Goal: Task Accomplishment & Management: Use online tool/utility

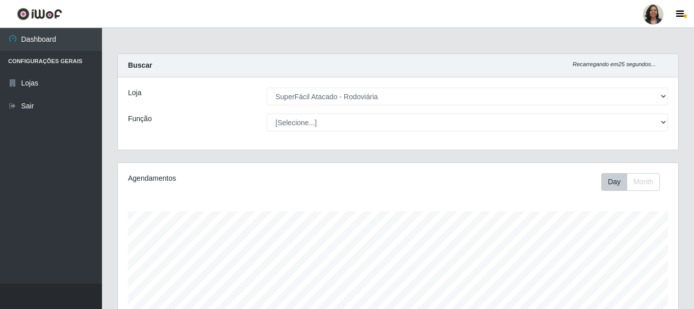
select select "400"
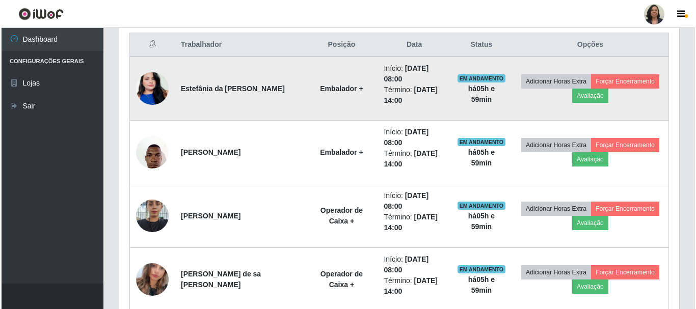
scroll to position [212, 560]
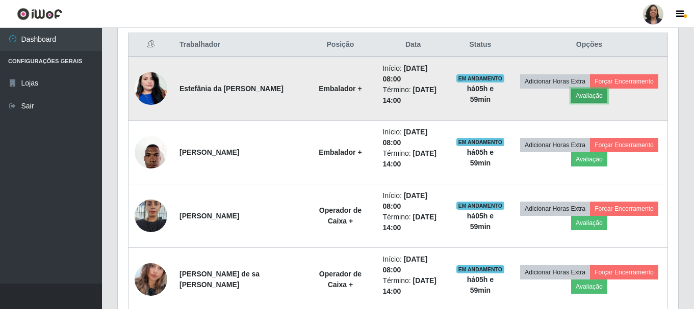
click at [588, 95] on button "Avaliação" at bounding box center [589, 96] width 36 height 14
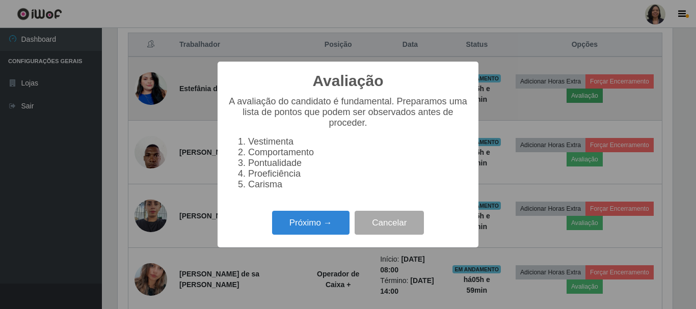
scroll to position [212, 555]
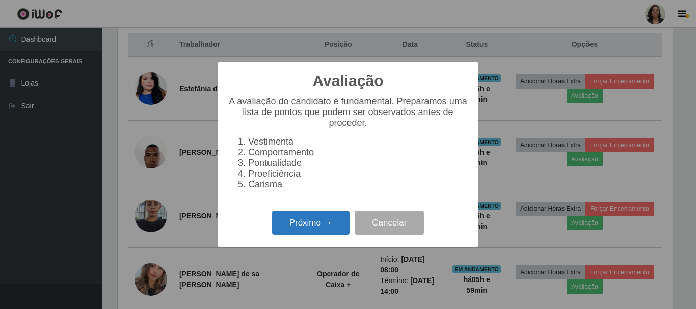
click at [315, 234] on button "Próximo →" at bounding box center [310, 223] width 77 height 24
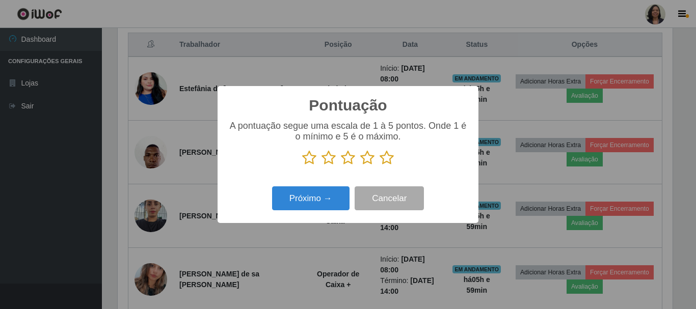
scroll to position [509600, 509256]
click at [390, 161] on icon at bounding box center [387, 157] width 14 height 15
click at [380, 166] on input "radio" at bounding box center [380, 166] width 0 height 0
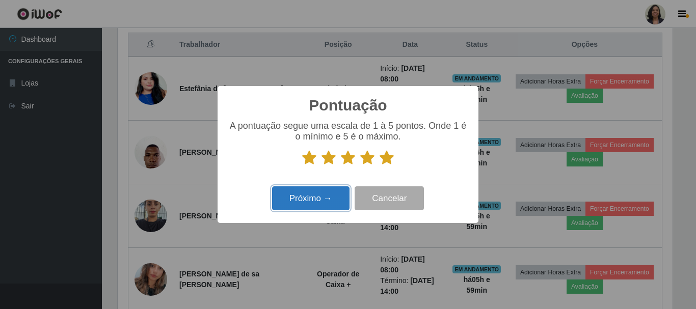
click at [332, 200] on button "Próximo →" at bounding box center [310, 199] width 77 height 24
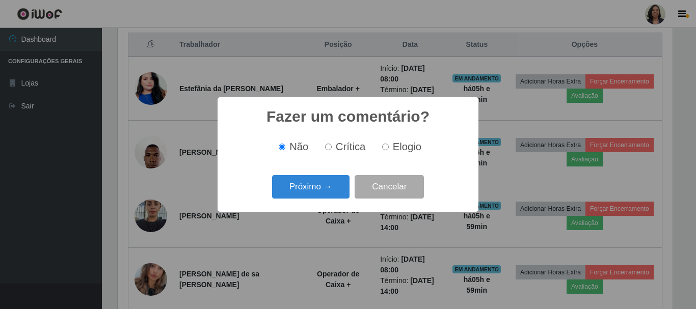
click at [387, 146] on input "Elogio" at bounding box center [385, 147] width 7 height 7
radio input "true"
click at [327, 187] on button "Próximo →" at bounding box center [310, 187] width 77 height 24
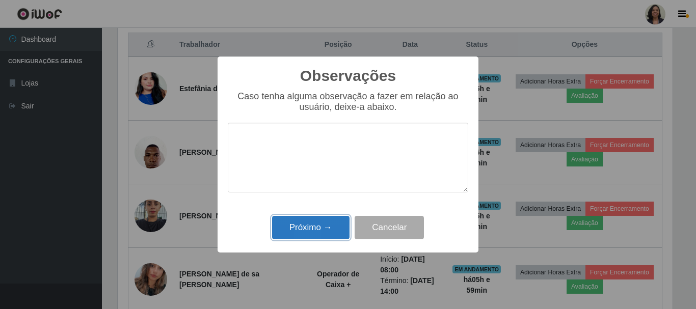
click at [328, 225] on button "Próximo →" at bounding box center [310, 228] width 77 height 24
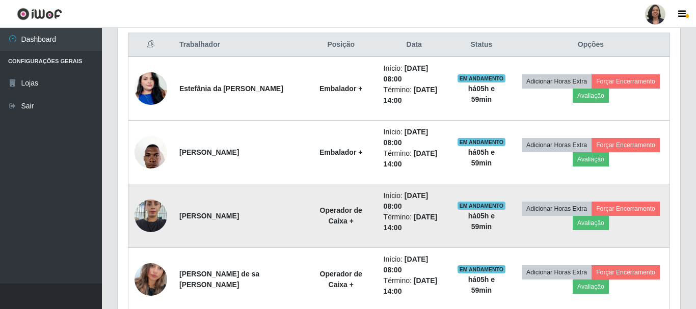
scroll to position [212, 560]
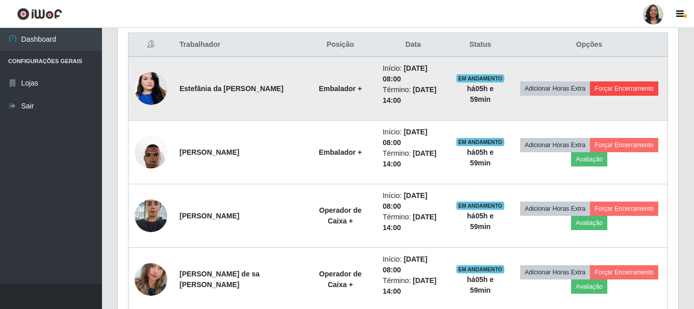
click at [638, 77] on td "Adicionar Horas Extra Forçar Encerramento" at bounding box center [589, 89] width 157 height 64
click at [603, 89] on button "Forçar Encerramento" at bounding box center [624, 89] width 68 height 14
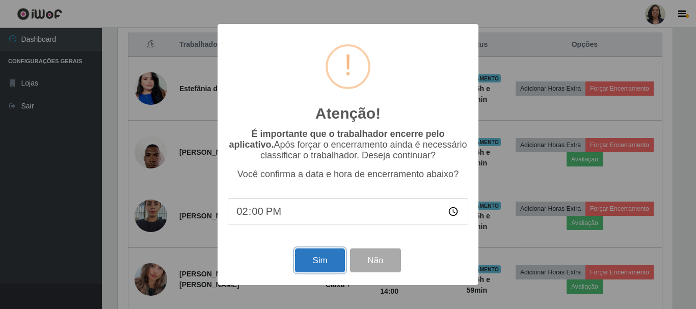
click at [316, 267] on button "Sim" at bounding box center [319, 261] width 49 height 24
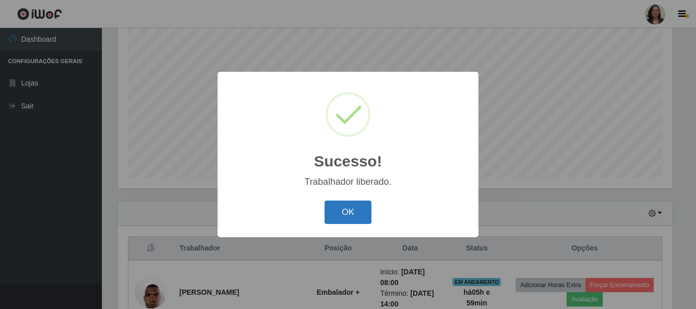
click at [336, 204] on button "OK" at bounding box center [348, 213] width 47 height 24
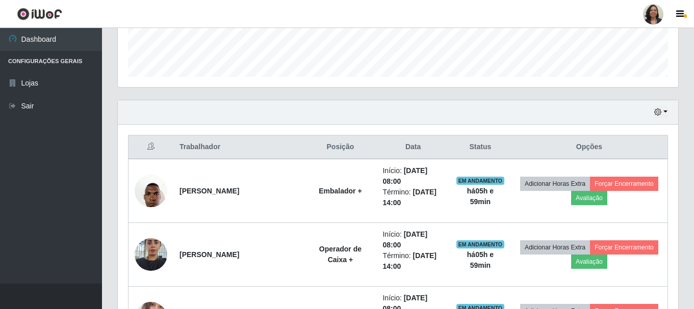
scroll to position [288, 0]
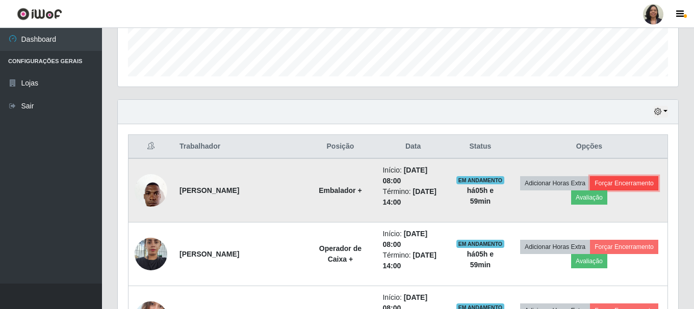
click at [609, 182] on button "Forçar Encerramento" at bounding box center [624, 183] width 68 height 14
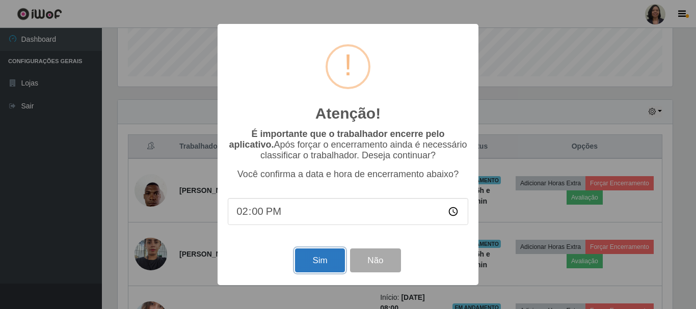
click at [322, 261] on button "Sim" at bounding box center [319, 261] width 49 height 24
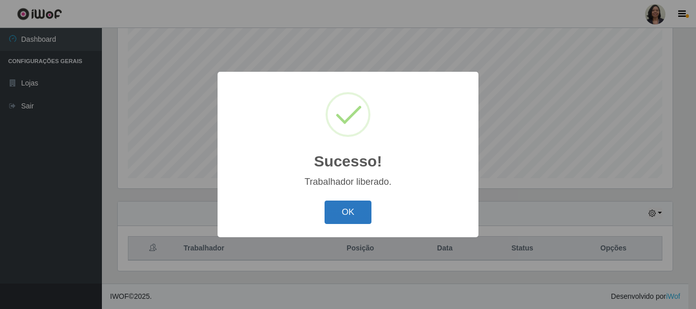
click at [357, 214] on button "OK" at bounding box center [348, 213] width 47 height 24
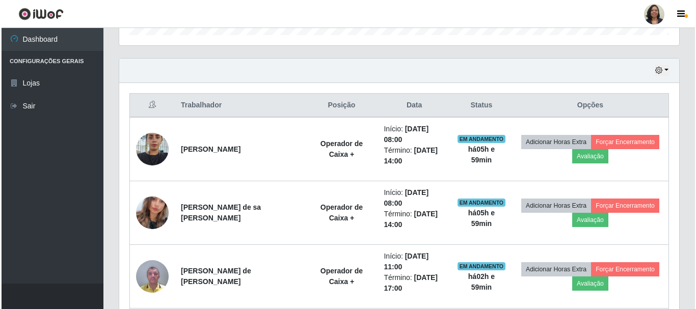
scroll to position [339, 0]
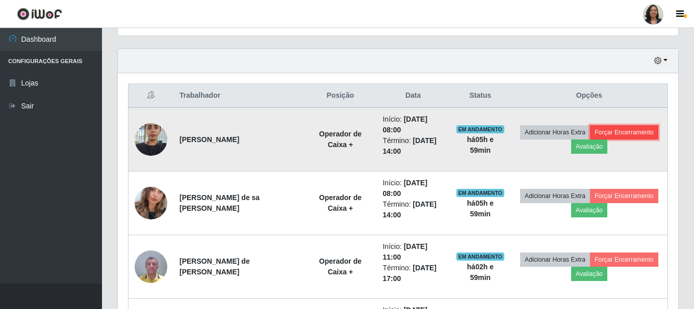
click at [611, 135] on button "Forçar Encerramento" at bounding box center [624, 132] width 68 height 14
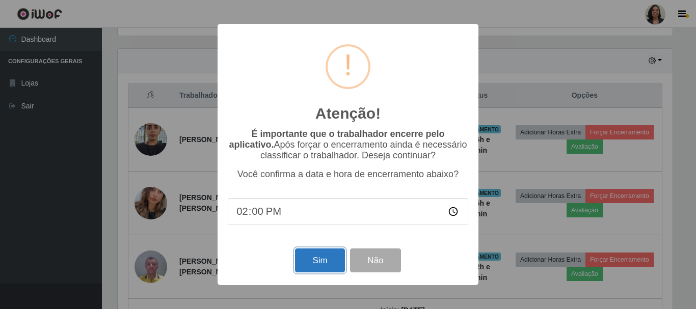
click at [318, 256] on button "Sim" at bounding box center [319, 261] width 49 height 24
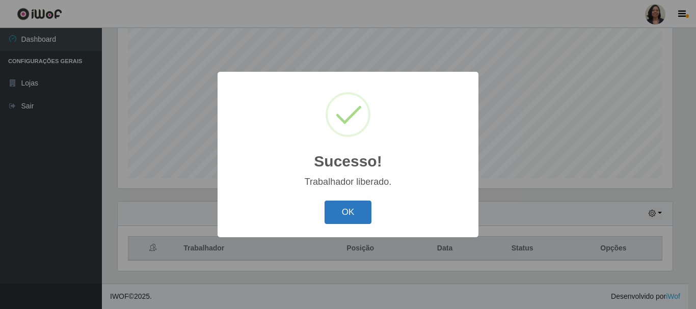
click at [351, 218] on button "OK" at bounding box center [348, 213] width 47 height 24
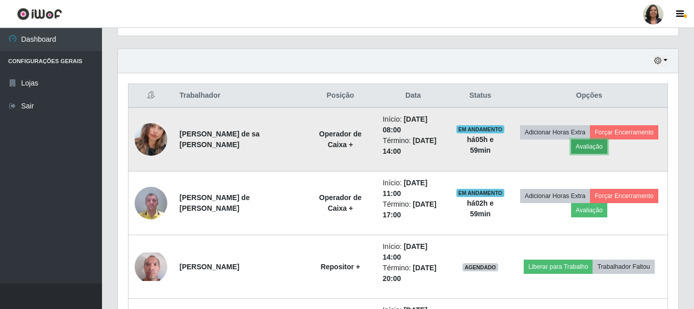
click at [587, 146] on button "Avaliação" at bounding box center [589, 147] width 36 height 14
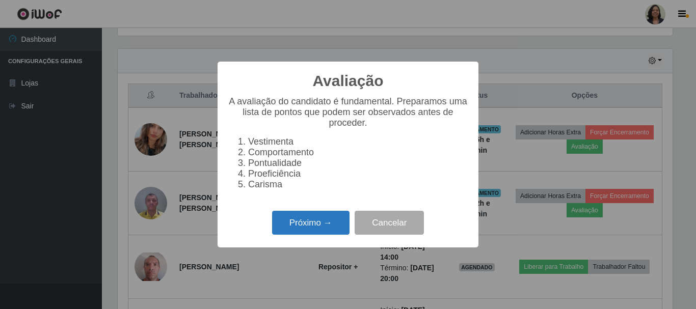
click at [309, 228] on button "Próximo →" at bounding box center [310, 223] width 77 height 24
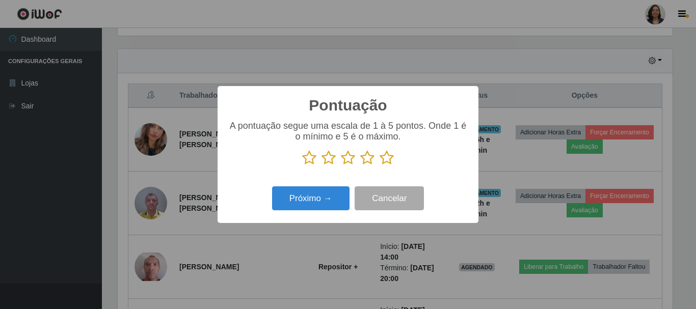
click at [385, 163] on icon at bounding box center [387, 157] width 14 height 15
click at [380, 166] on input "radio" at bounding box center [380, 166] width 0 height 0
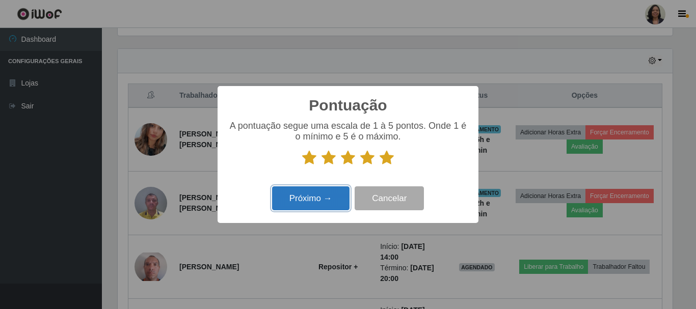
click at [330, 196] on button "Próximo →" at bounding box center [310, 199] width 77 height 24
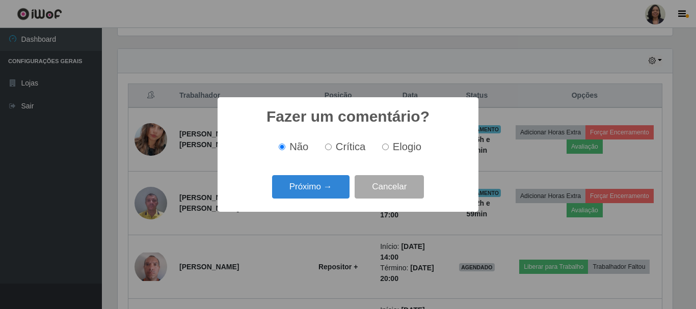
click at [388, 150] on input "Elogio" at bounding box center [385, 147] width 7 height 7
radio input "true"
click at [331, 195] on button "Próximo →" at bounding box center [310, 187] width 77 height 24
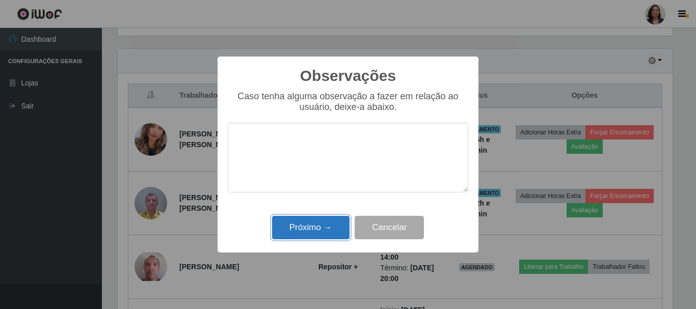
click at [306, 229] on button "Próximo →" at bounding box center [310, 228] width 77 height 24
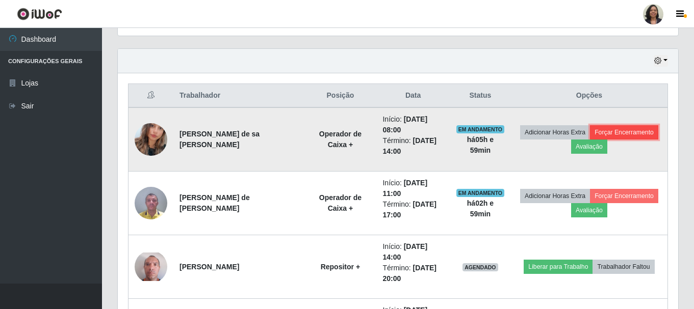
click at [603, 128] on button "Forçar Encerramento" at bounding box center [624, 132] width 68 height 14
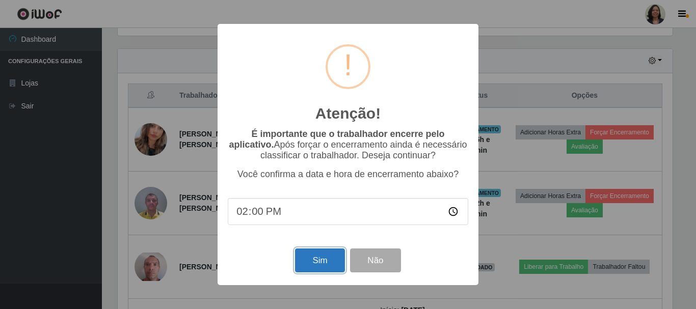
click at [322, 256] on button "Sim" at bounding box center [319, 261] width 49 height 24
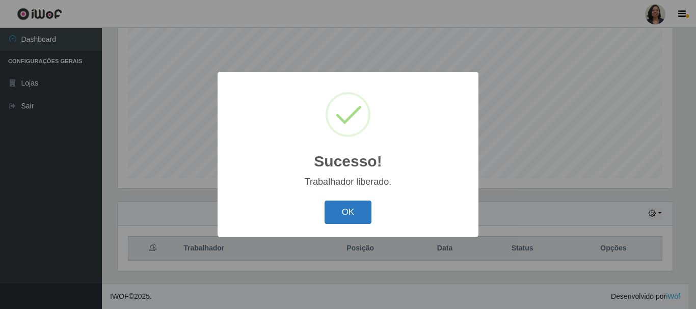
click at [349, 207] on button "OK" at bounding box center [348, 213] width 47 height 24
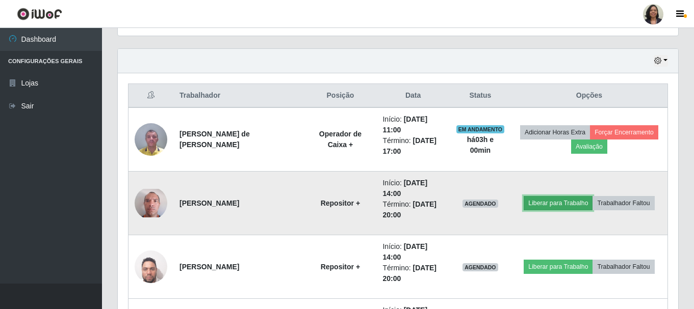
click at [576, 208] on button "Liberar para Trabalho" at bounding box center [558, 203] width 69 height 14
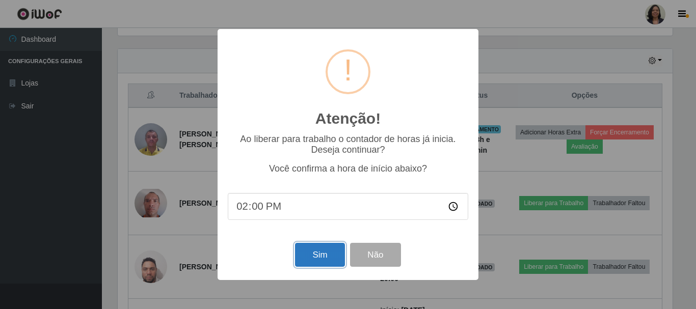
click at [323, 256] on button "Sim" at bounding box center [319, 255] width 49 height 24
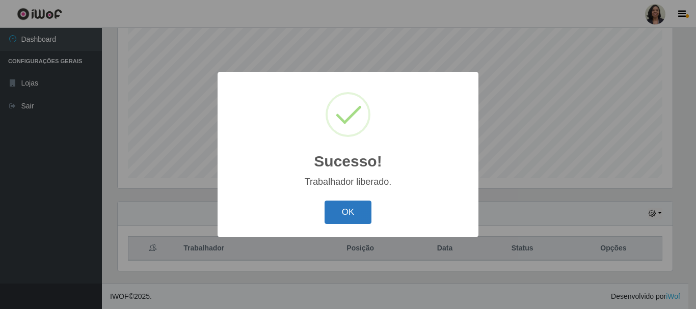
click at [351, 213] on button "OK" at bounding box center [348, 213] width 47 height 24
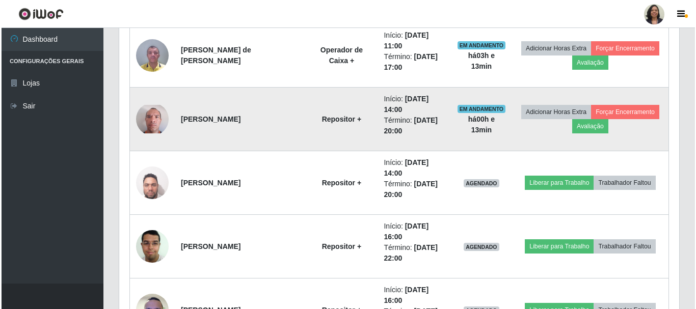
scroll to position [441, 0]
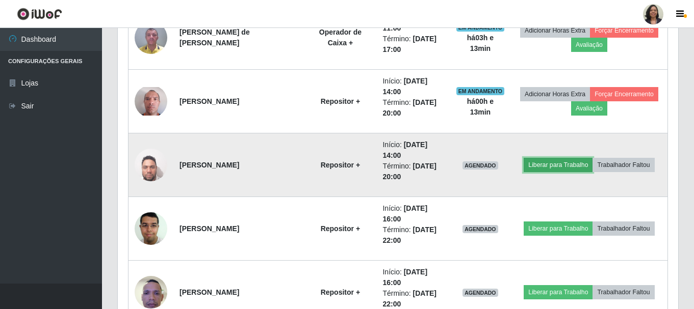
click at [537, 166] on button "Liberar para Trabalho" at bounding box center [558, 165] width 69 height 14
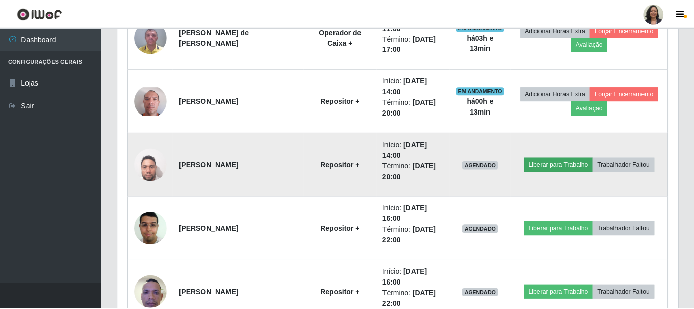
scroll to position [212, 555]
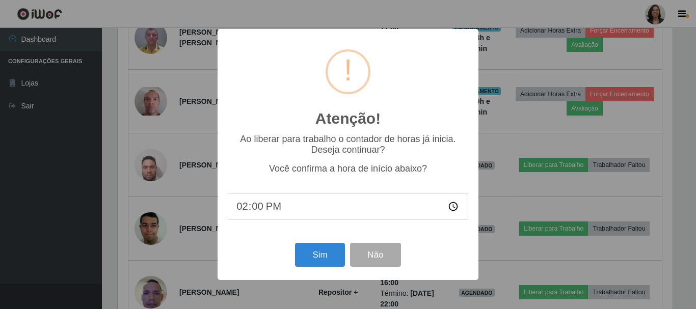
click at [257, 206] on input "14:00" at bounding box center [348, 206] width 241 height 27
type input "14:13"
click at [313, 255] on button "Sim" at bounding box center [319, 255] width 49 height 24
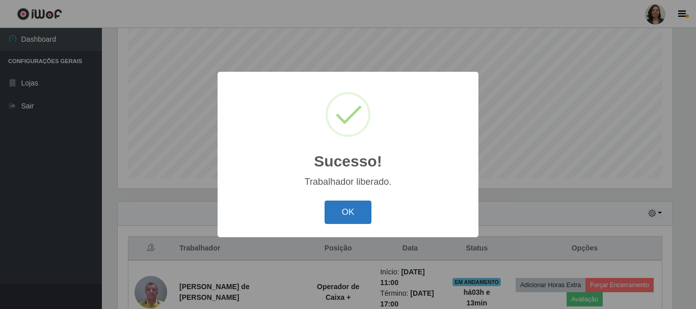
click at [345, 215] on button "OK" at bounding box center [348, 213] width 47 height 24
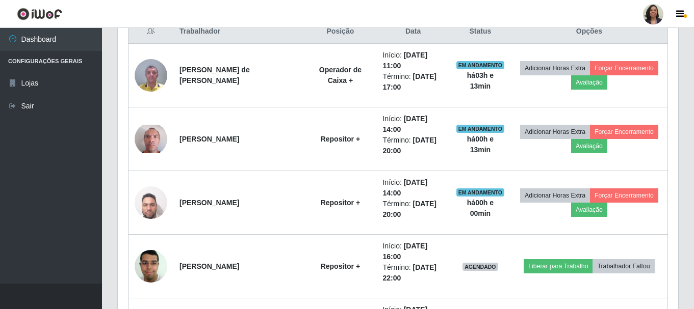
scroll to position [441, 0]
